Goal: Check status: Check status

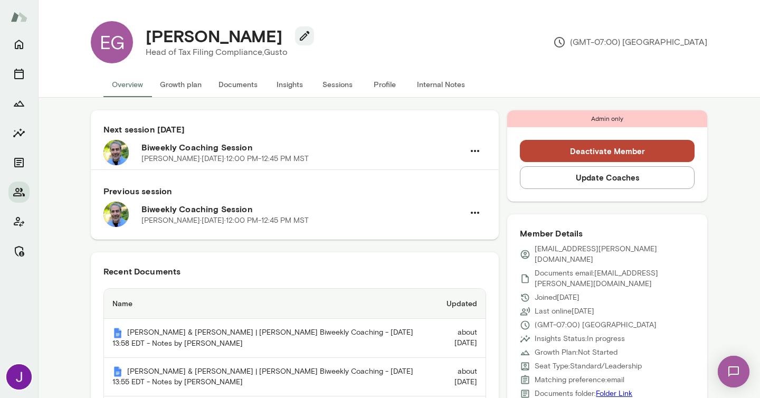
click at [337, 88] on button "Sessions" at bounding box center [338, 84] width 48 height 25
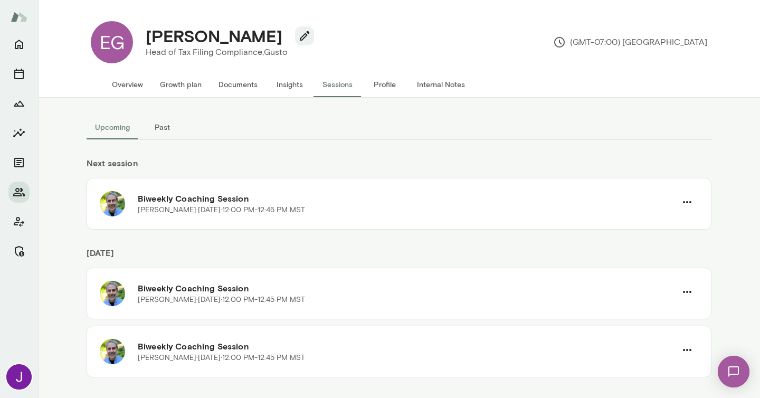
click at [165, 127] on button "Past" at bounding box center [162, 127] width 48 height 25
click at [110, 127] on button "Upcoming" at bounding box center [113, 127] width 52 height 25
